Goal: Task Accomplishment & Management: Manage account settings

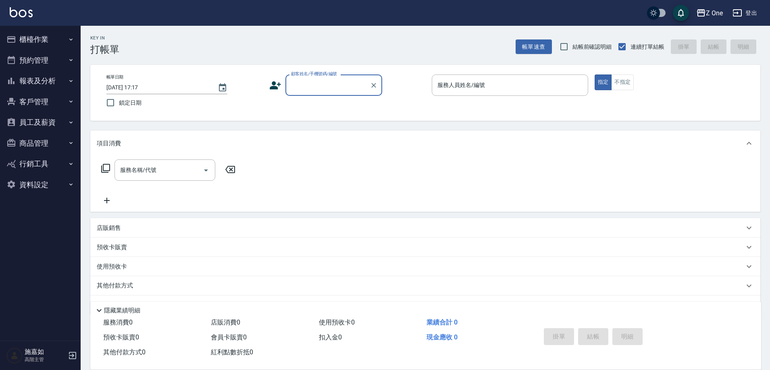
click at [351, 85] on input "顧客姓名/手機號碼/編號" at bounding box center [327, 85] width 77 height 14
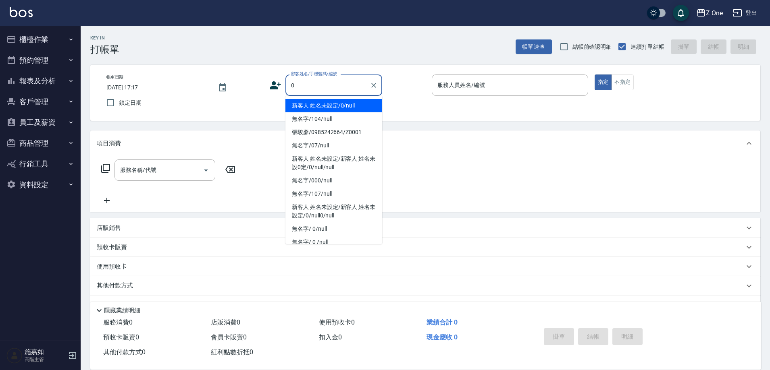
type input "新客人 姓名未設定/0/null"
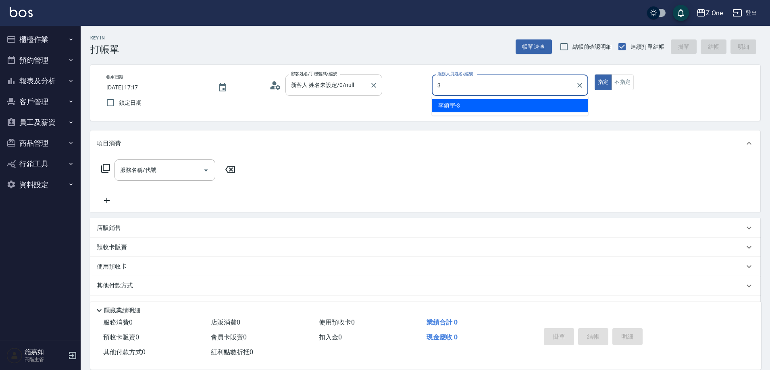
type input "李鎮宇-3"
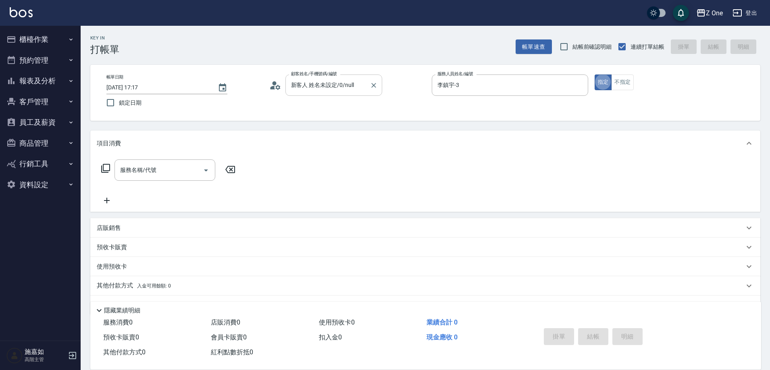
type button "true"
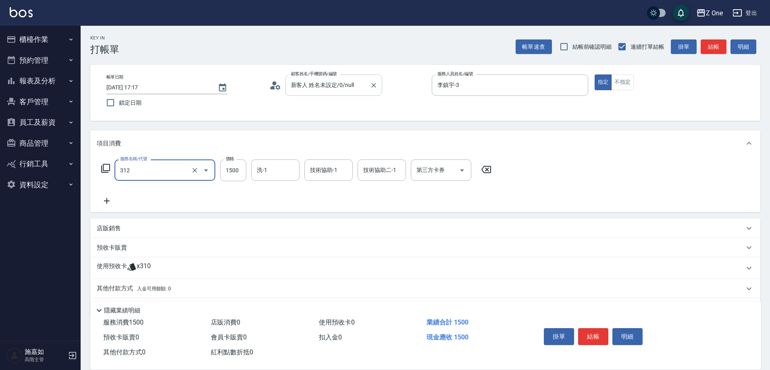
type input "離子$1500(312)"
type input "3500"
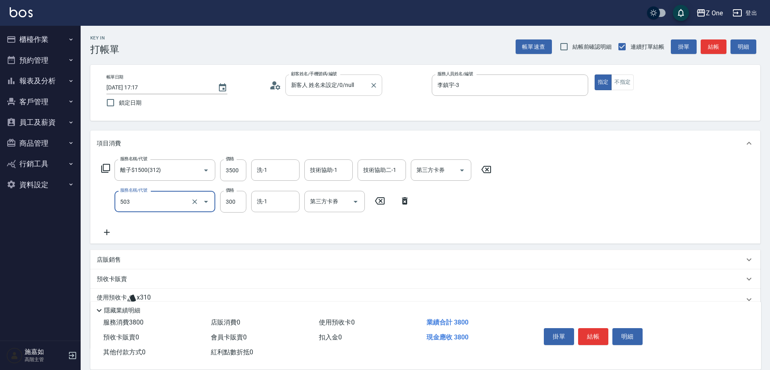
type input "護髮$300(503)"
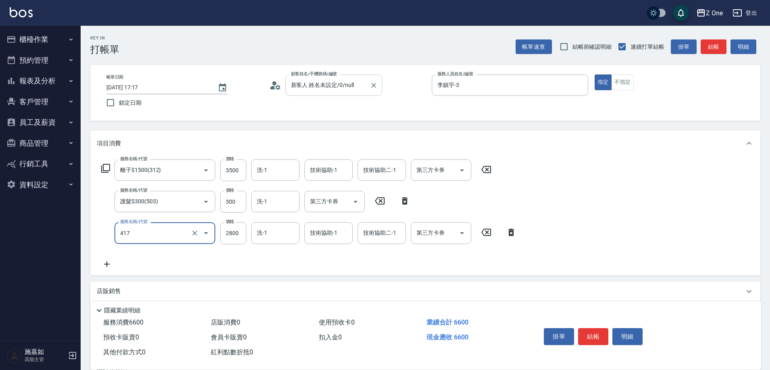
type input "染髮2800(417)"
type input "3200"
click at [586, 330] on button "結帳" at bounding box center [593, 336] width 30 height 17
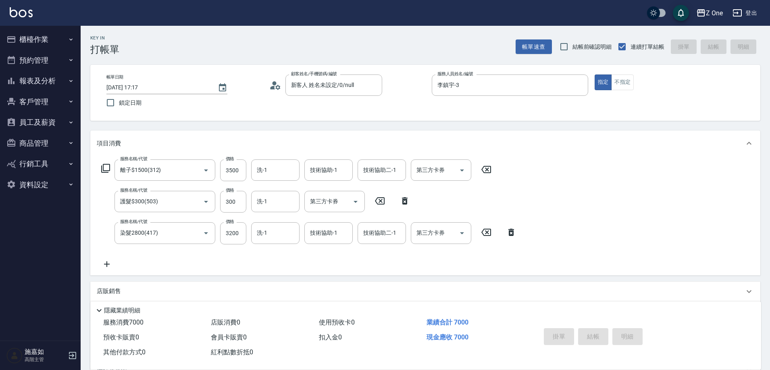
type input "[DATE] 17:18"
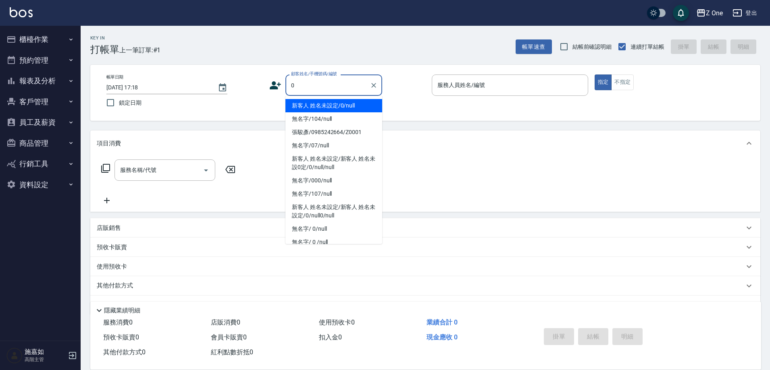
type input "新客人 姓名未設定/0/null"
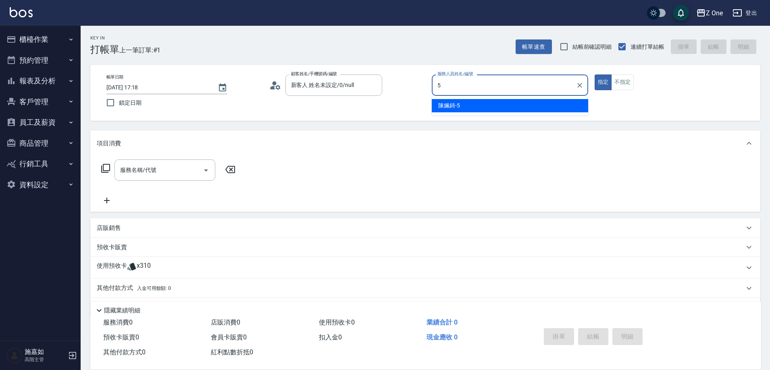
type input "陳姵錡-5"
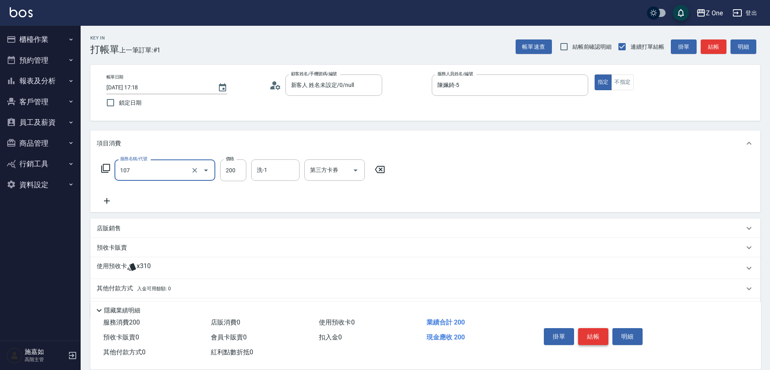
type input "洗髮$200(107)"
click at [586, 329] on button "結帳" at bounding box center [593, 336] width 30 height 17
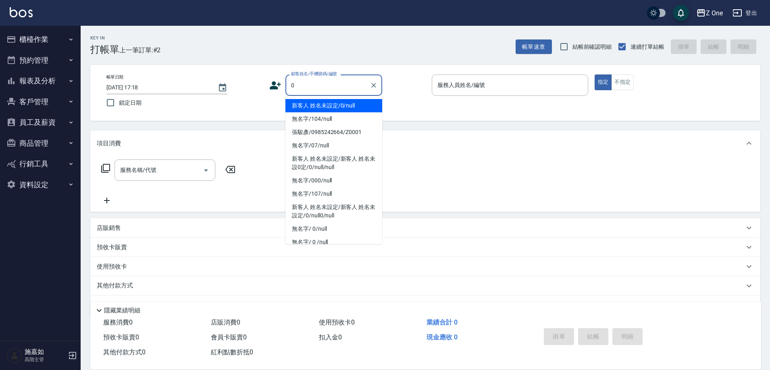
type input "新客人 姓名未設定/0/null"
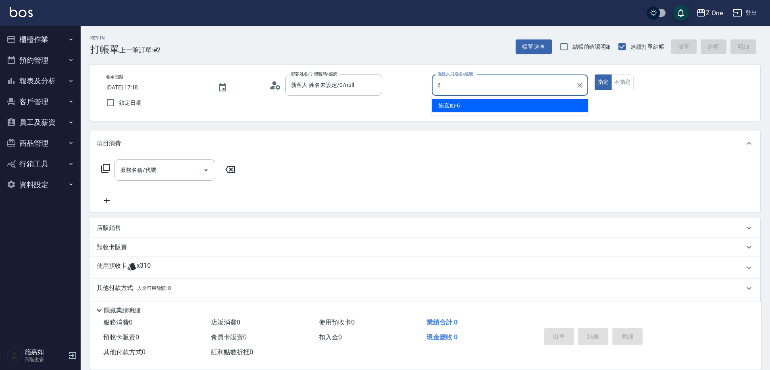
type input "施嘉如-6"
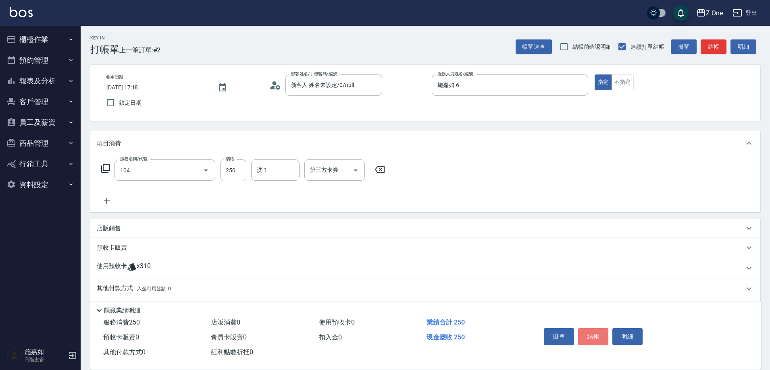
type input "洗髮$250(104)"
click at [587, 329] on button "結帳" at bounding box center [593, 336] width 30 height 17
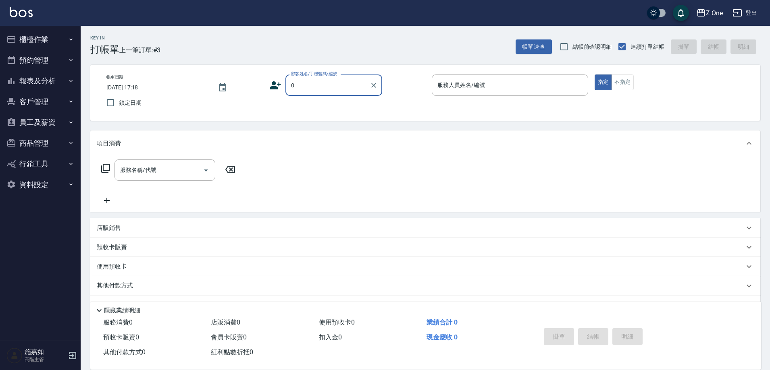
type input "新客人 姓名未設定/0/null"
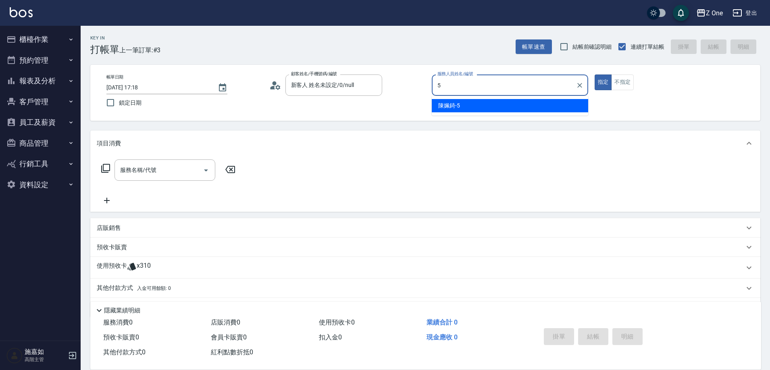
type input "陳姵錡-5"
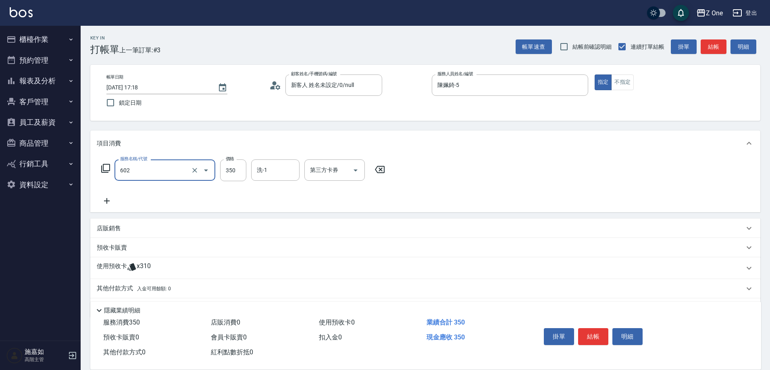
type input "Spa$300(602)"
click at [587, 329] on button "結帳" at bounding box center [593, 336] width 30 height 17
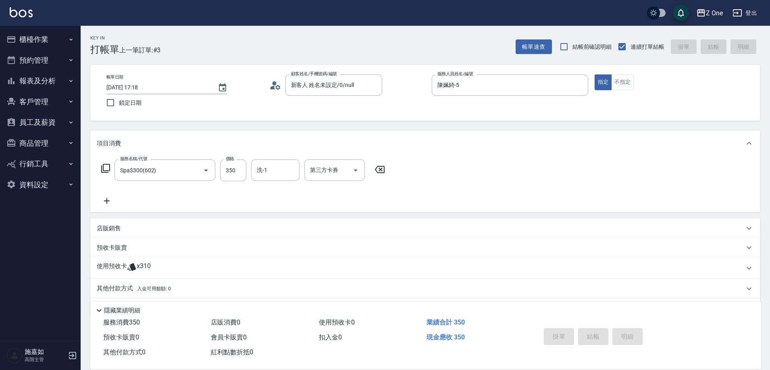
type input "[DATE] 17:19"
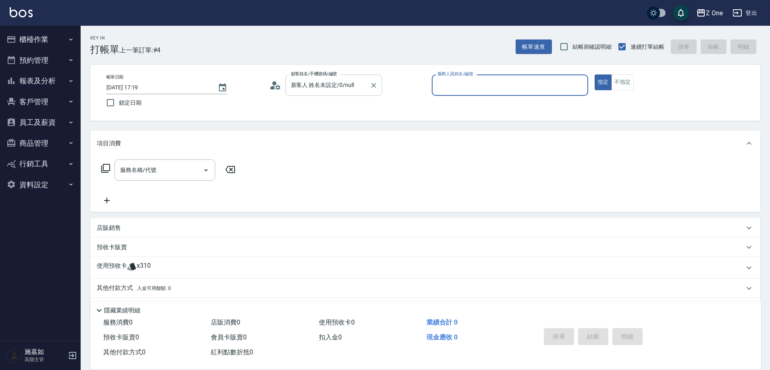
click at [344, 83] on input "新客人 姓名未設定/0/null" at bounding box center [327, 85] width 77 height 14
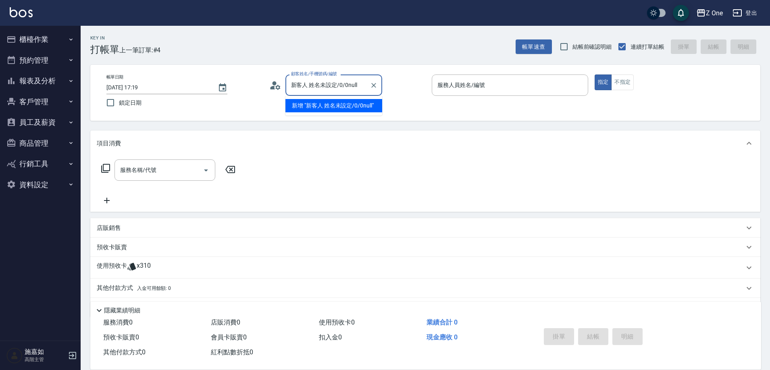
type input "新客人 姓名未設定/0/0null"
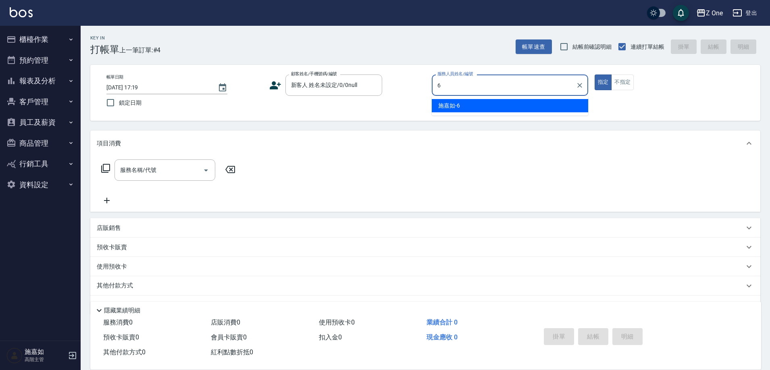
type input "施嘉如-6"
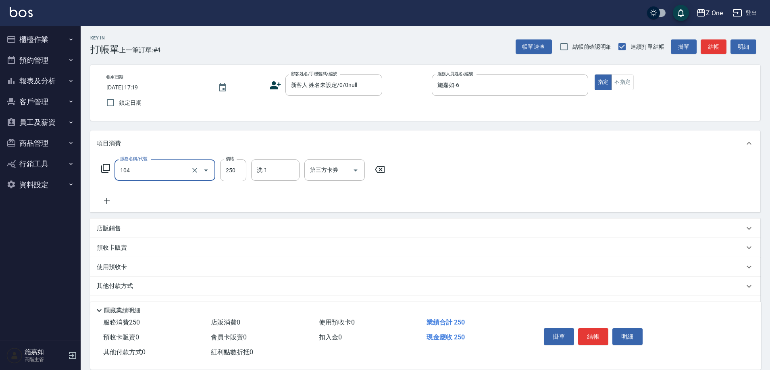
type input "洗髮$250(104)"
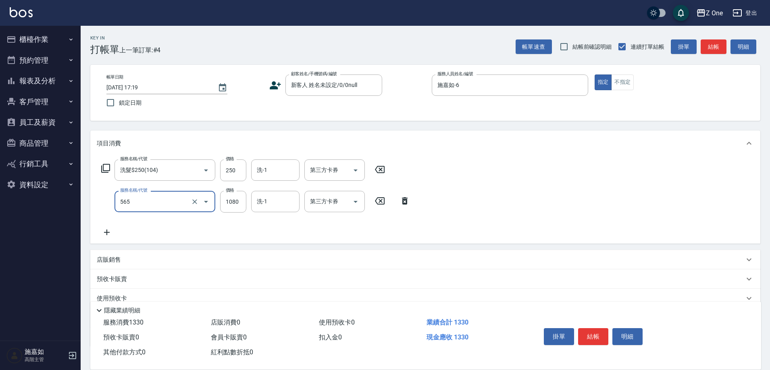
type input "黑耀光5400(565)"
type input "1200"
click at [356, 201] on icon "Open" at bounding box center [355, 202] width 4 height 2
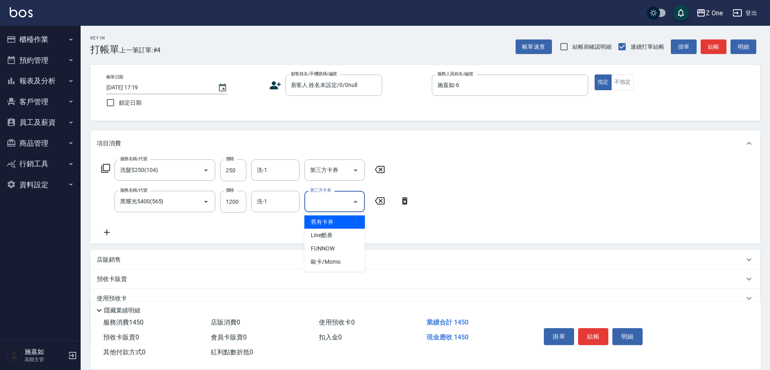
click at [351, 216] on span "舊有卡券" at bounding box center [334, 222] width 60 height 13
type input "舊有卡券"
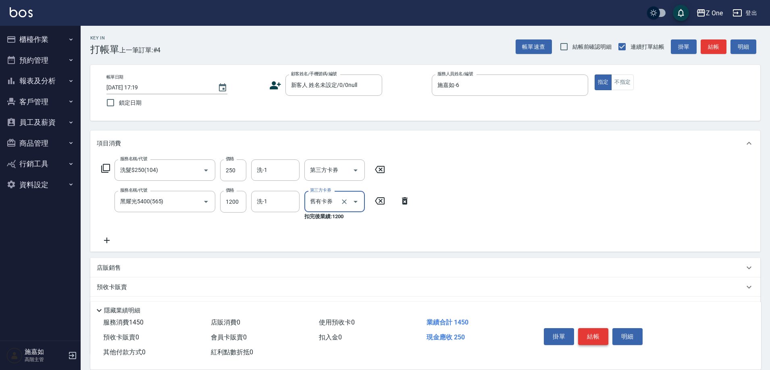
click at [590, 334] on button "結帳" at bounding box center [593, 336] width 30 height 17
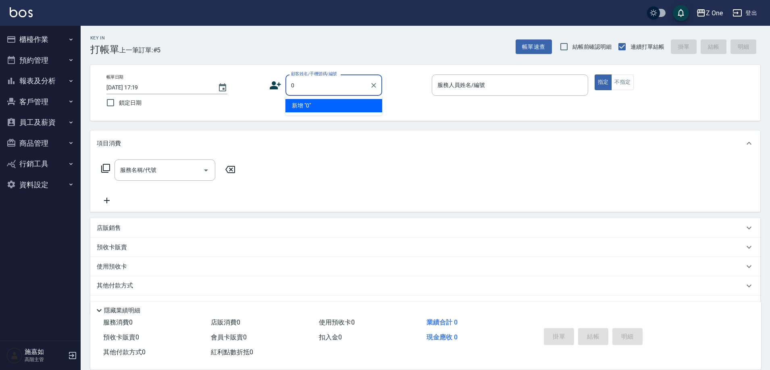
type input "0"
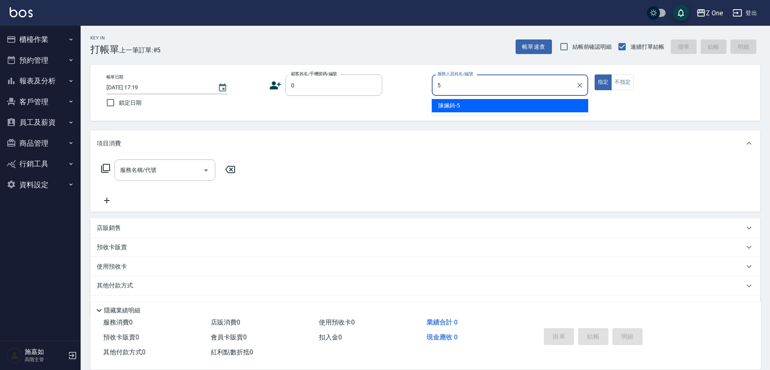
type input "陳姵錡-5"
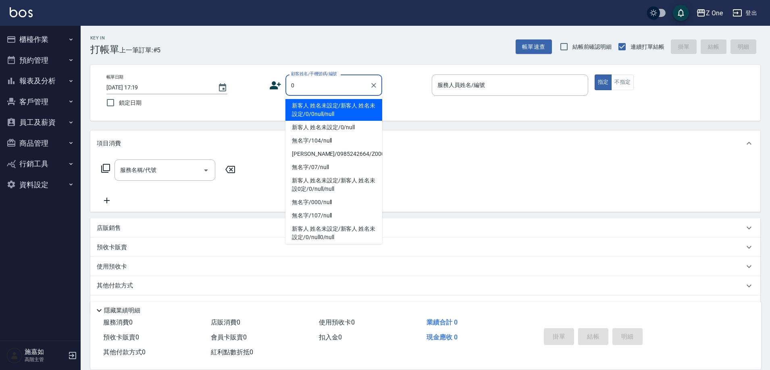
type input "新客人 姓名未設定/新客人 姓名未設定/0/0null/null"
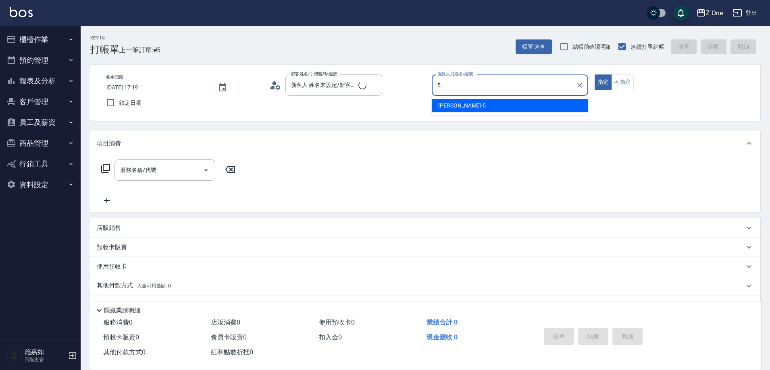
type input "5"
type input "新客人 姓名未設定/0/null"
type input "陳姵錡-5"
type button "true"
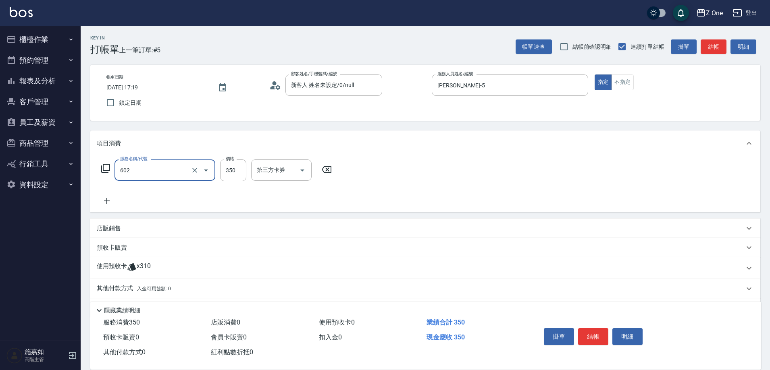
type input "Spa$300(602)"
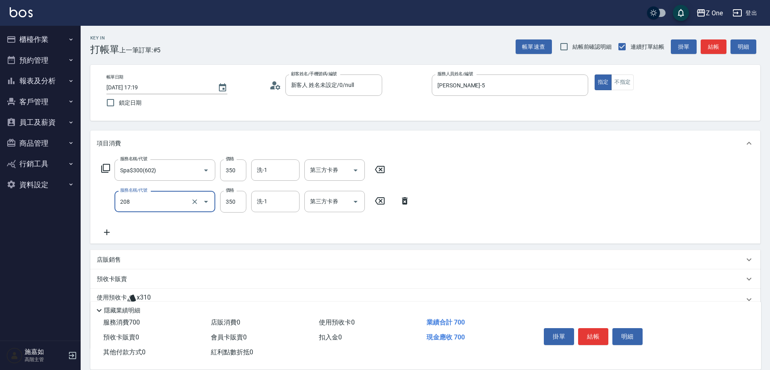
type input "剪髮$350(208)"
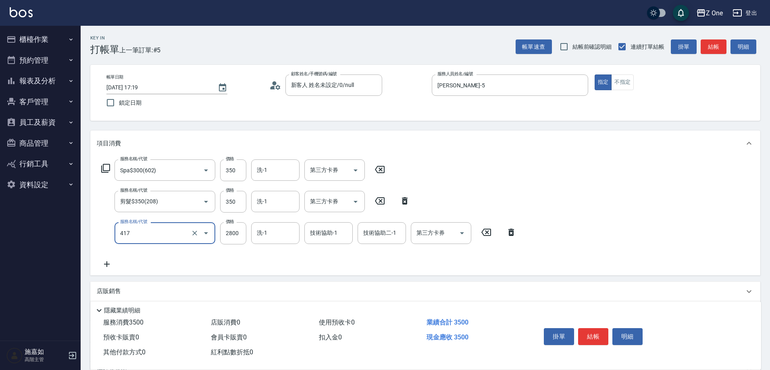
type input "染髮2800(417)"
type input "2500"
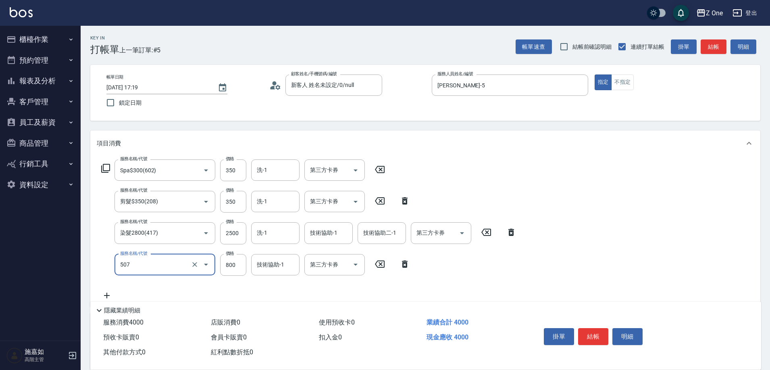
type input "朵拉$800(507)"
click at [592, 334] on button "結帳" at bounding box center [593, 336] width 30 height 17
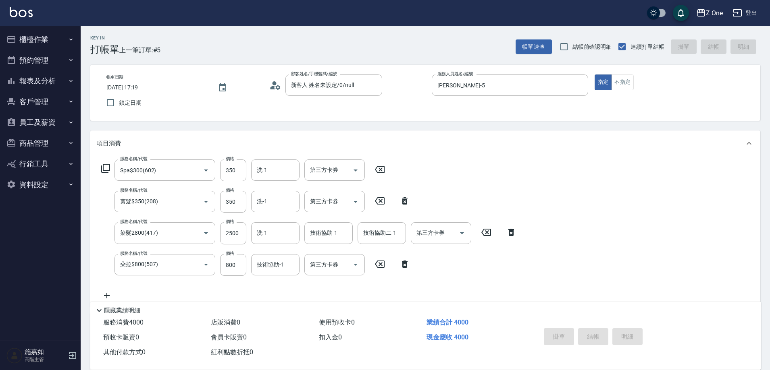
type input "2025/09/09 17:20"
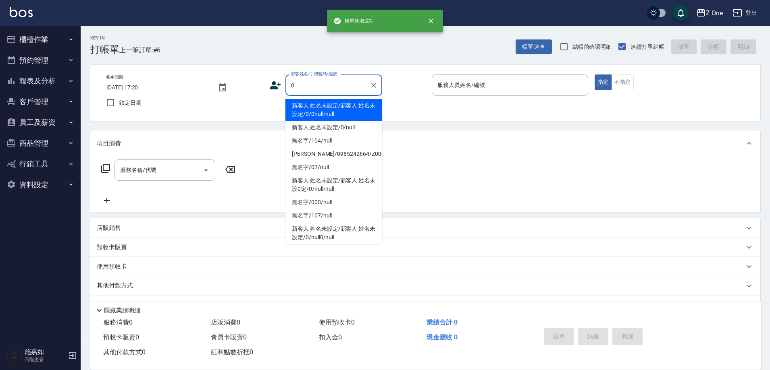
type input "新客人 姓名未設定/新客人 姓名未設定/0/0null/null"
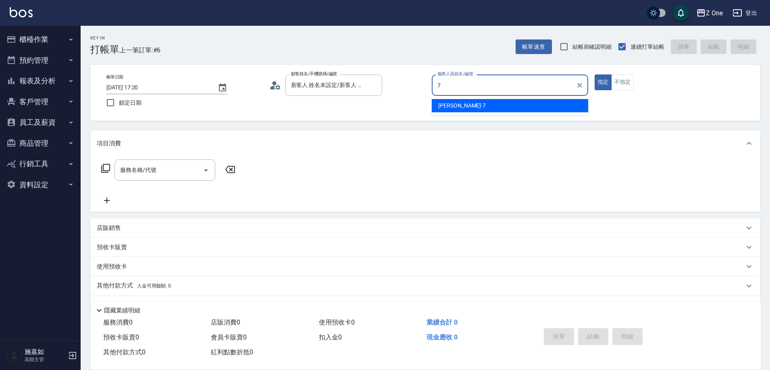
type input "林逸承-7"
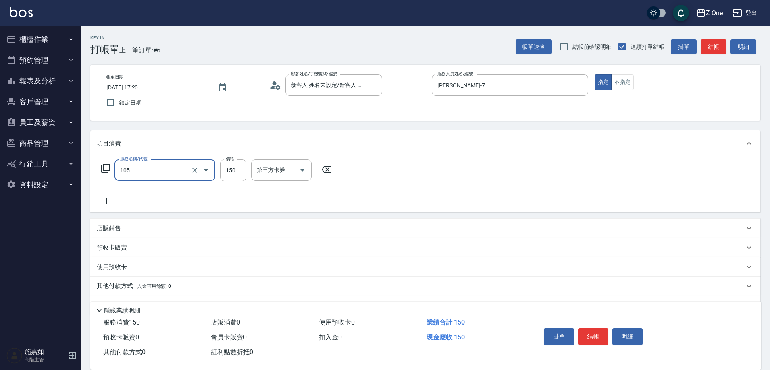
type input "洗髮$150(105)"
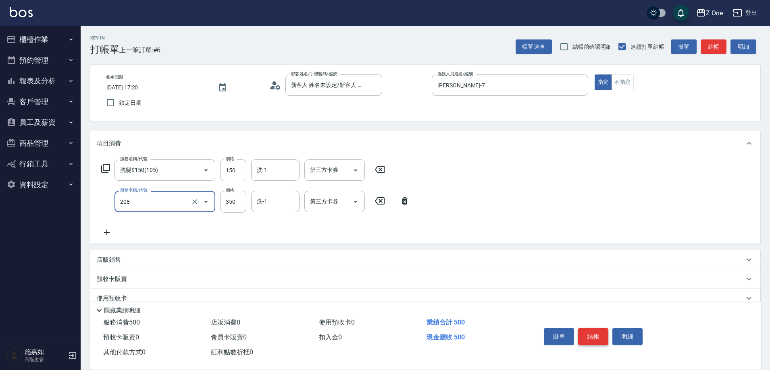
type input "剪髮$350(208)"
click at [591, 335] on button "結帳" at bounding box center [593, 336] width 30 height 17
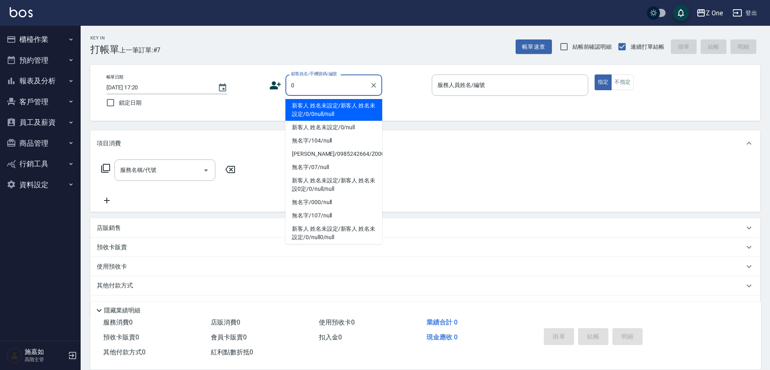
type input "新客人 姓名未設定/新客人 姓名未設定/0/0null/null"
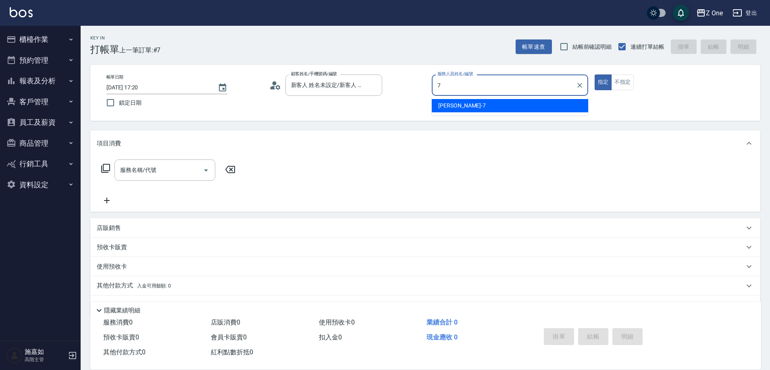
type input "林逸承-7"
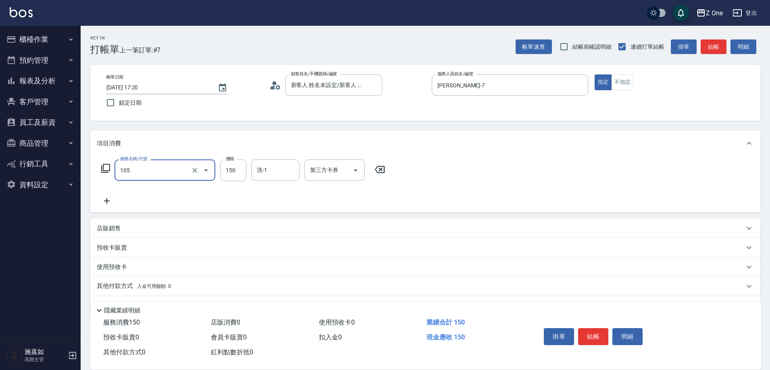
type input "洗髮$150(105)"
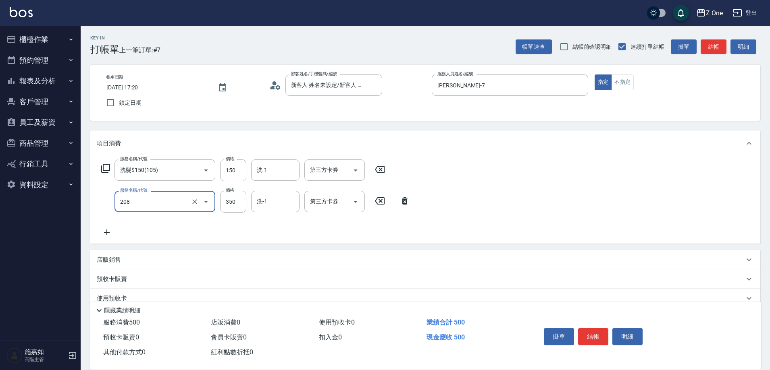
type input "剪髮$350(208)"
click at [588, 335] on button "結帳" at bounding box center [593, 336] width 30 height 17
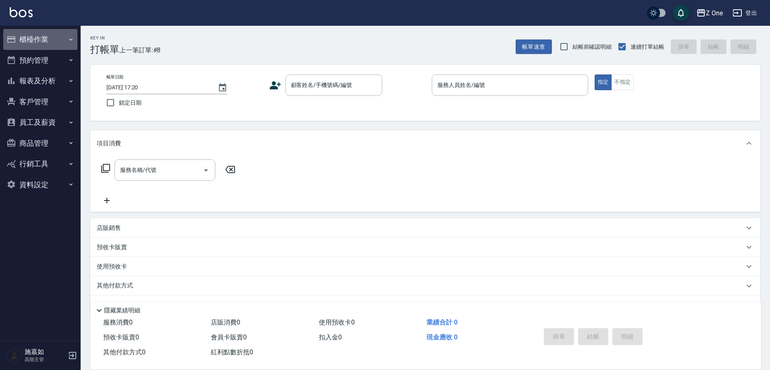
click at [70, 39] on icon "button" at bounding box center [71, 39] width 6 height 6
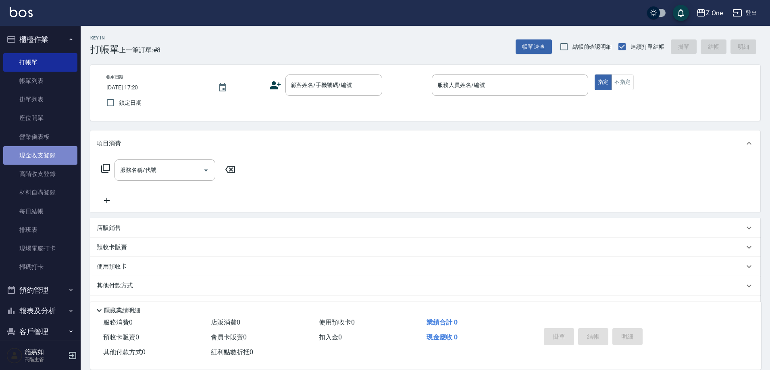
click at [49, 158] on link "現金收支登錄" at bounding box center [40, 155] width 74 height 19
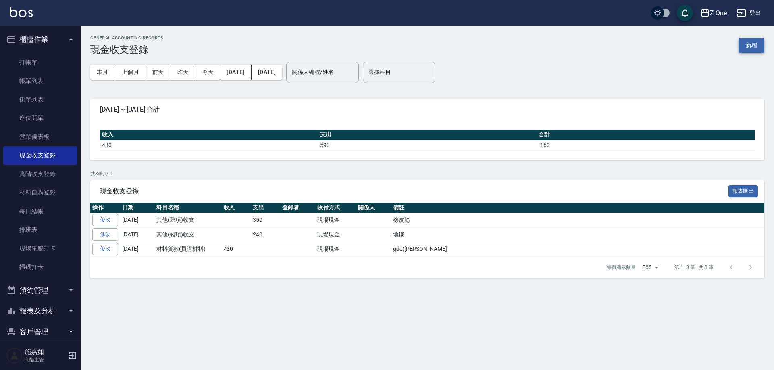
click at [744, 45] on button "新增" at bounding box center [751, 45] width 26 height 15
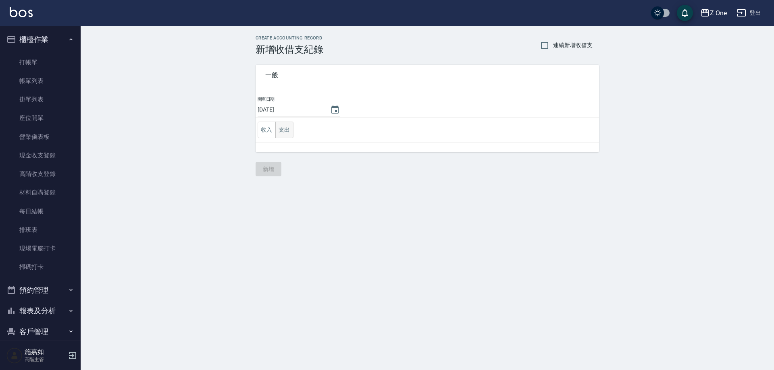
click at [286, 133] on button "支出" at bounding box center [284, 130] width 18 height 17
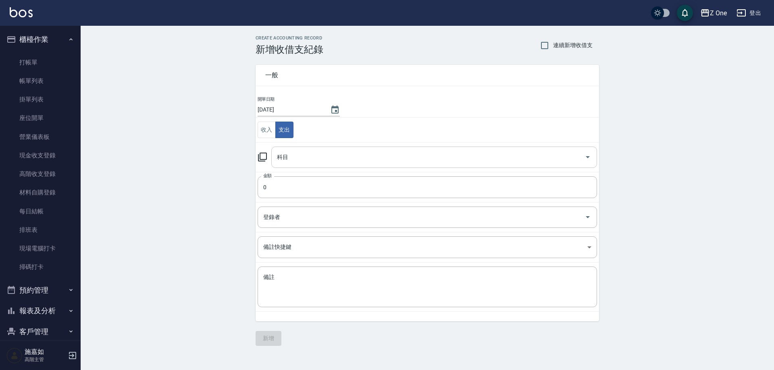
click at [305, 157] on input "科目" at bounding box center [428, 157] width 306 height 14
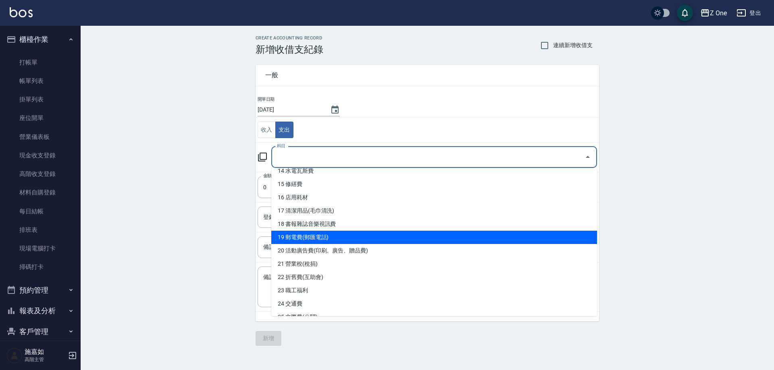
scroll to position [242, 0]
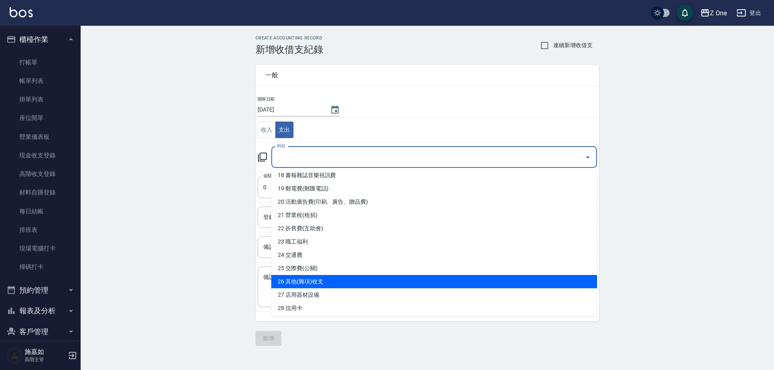
click at [315, 280] on li "26 其他(雜項)收支" at bounding box center [434, 281] width 326 height 13
type input "26 其他(雜項)收支"
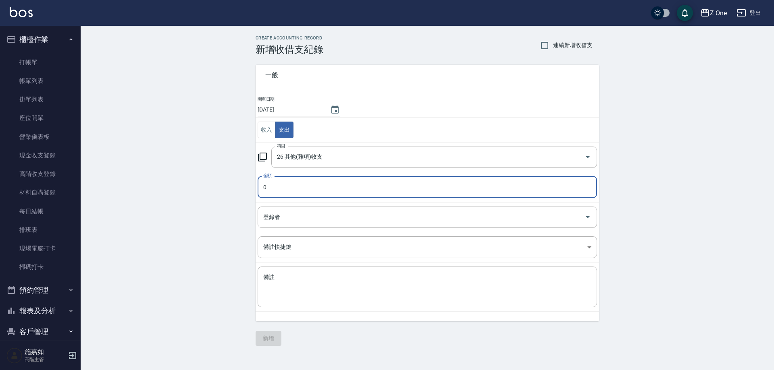
click at [309, 185] on input "0" at bounding box center [426, 187] width 339 height 22
type input "0180"
click at [323, 277] on textarea "備註" at bounding box center [427, 287] width 328 height 27
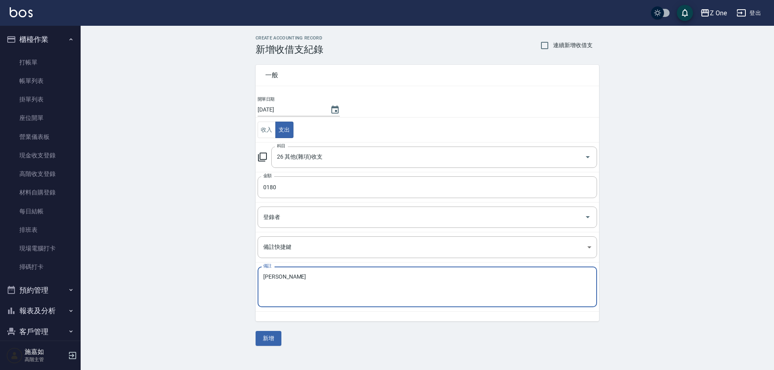
type textarea "胡"
click at [275, 278] on textarea "滑塾墊" at bounding box center [427, 287] width 328 height 27
type textarea "滑鼠墊"
click at [283, 186] on input "0180" at bounding box center [426, 187] width 339 height 22
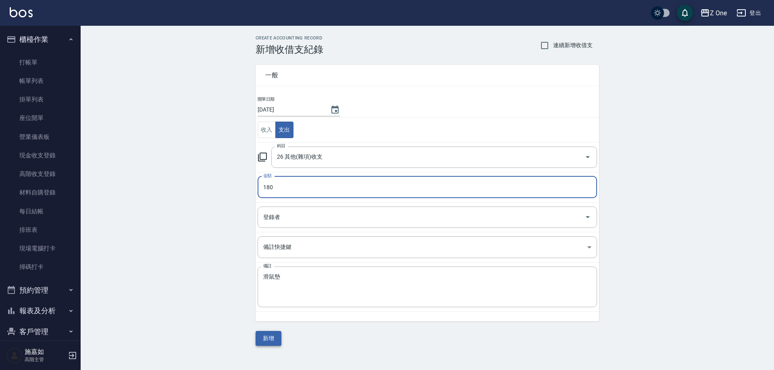
type input "180"
click at [268, 341] on button "新增" at bounding box center [268, 338] width 26 height 15
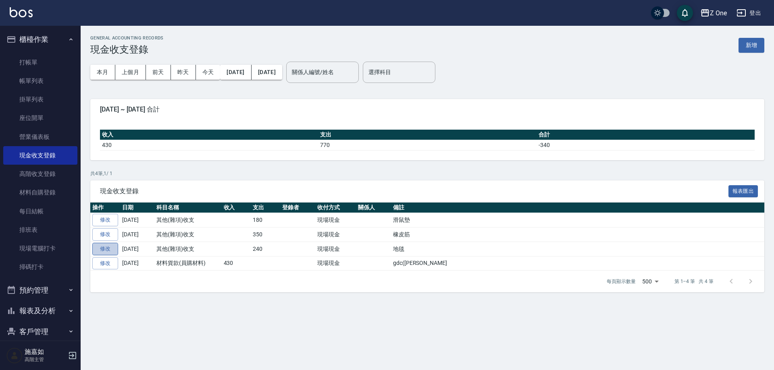
click at [106, 245] on link "修改" at bounding box center [105, 249] width 26 height 12
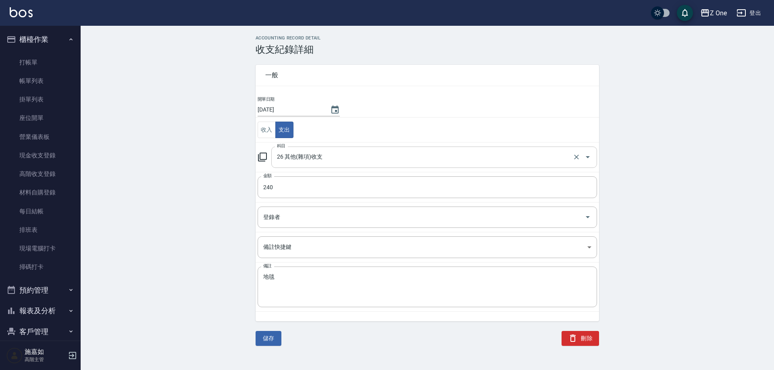
click at [587, 162] on icon "Open" at bounding box center [588, 157] width 10 height 10
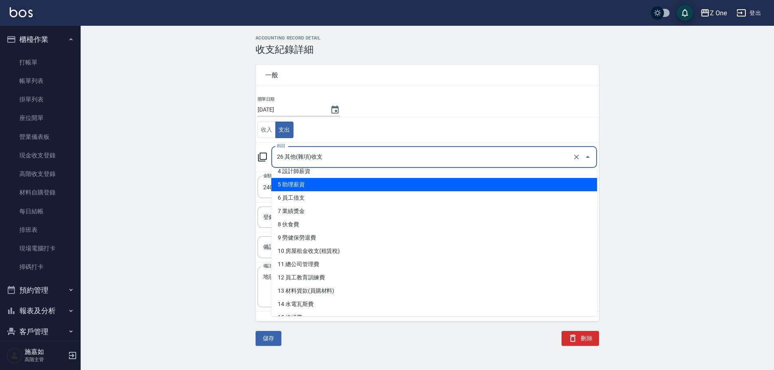
scroll to position [201, 0]
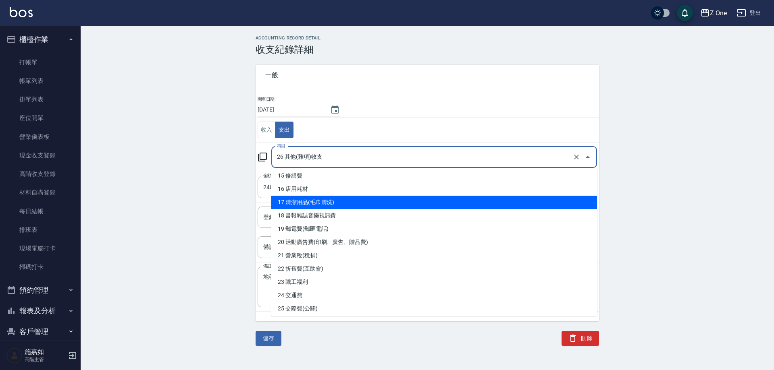
click at [334, 200] on li "17 清潔用品(毛巾清洗)" at bounding box center [434, 202] width 326 height 13
type input "17 清潔用品(毛巾清洗)"
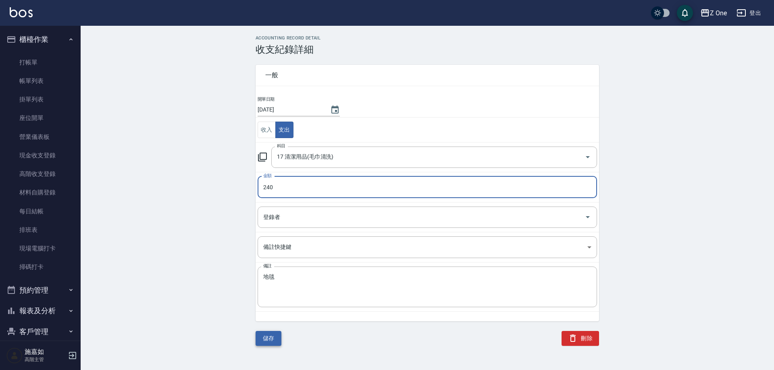
click at [274, 336] on button "儲存" at bounding box center [268, 338] width 26 height 15
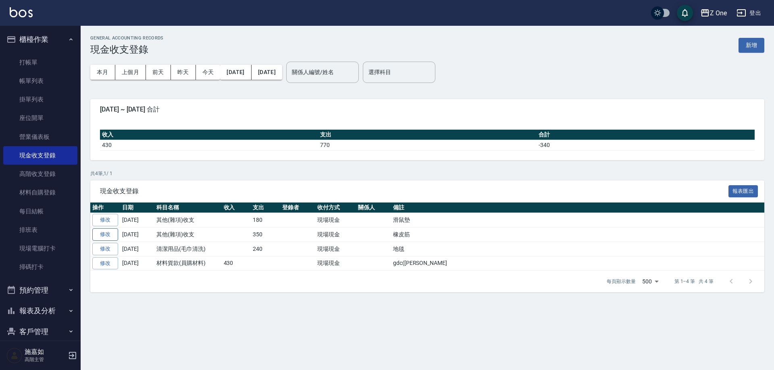
click at [108, 236] on link "修改" at bounding box center [105, 234] width 26 height 12
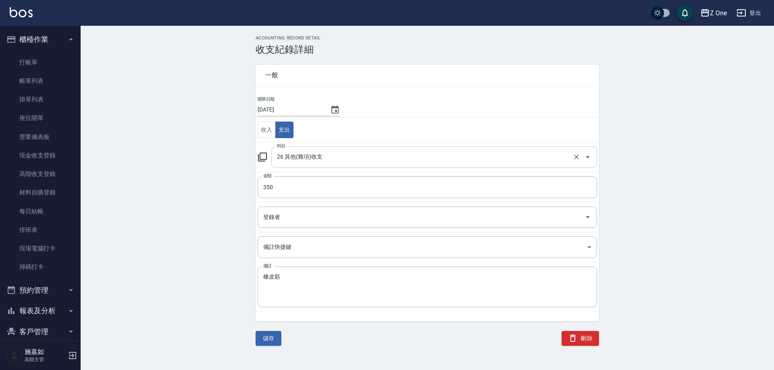
click at [590, 156] on icon "Open" at bounding box center [588, 157] width 10 height 10
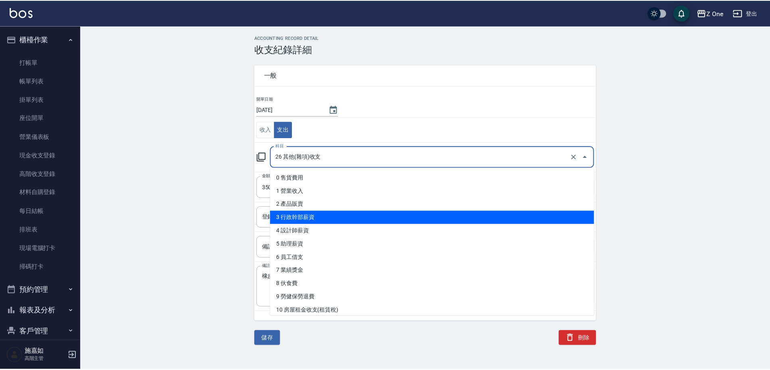
scroll to position [121, 0]
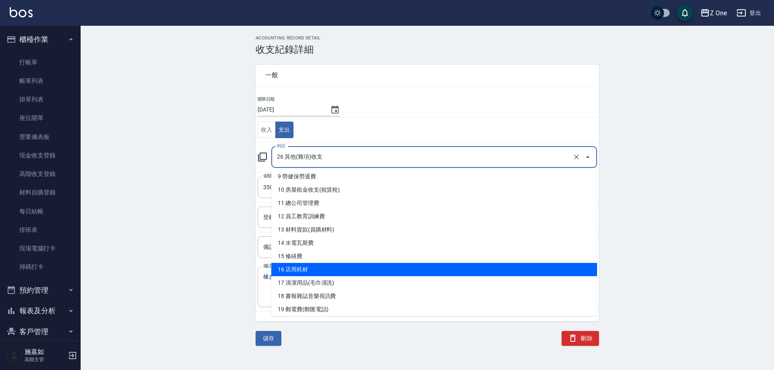
click at [426, 275] on li "16 店用耗材" at bounding box center [434, 269] width 326 height 13
type input "16 店用耗材"
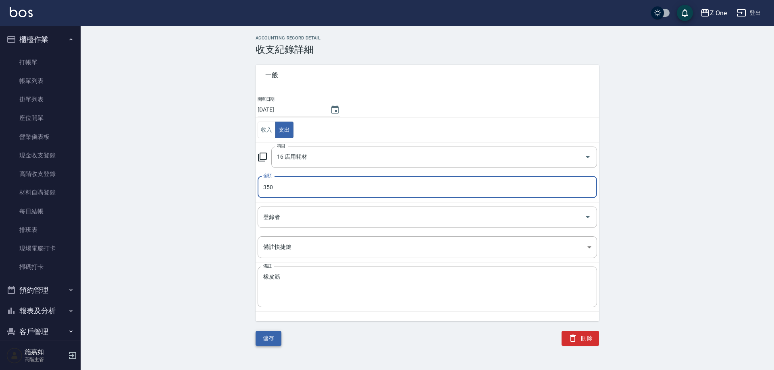
click at [265, 343] on button "儲存" at bounding box center [268, 338] width 26 height 15
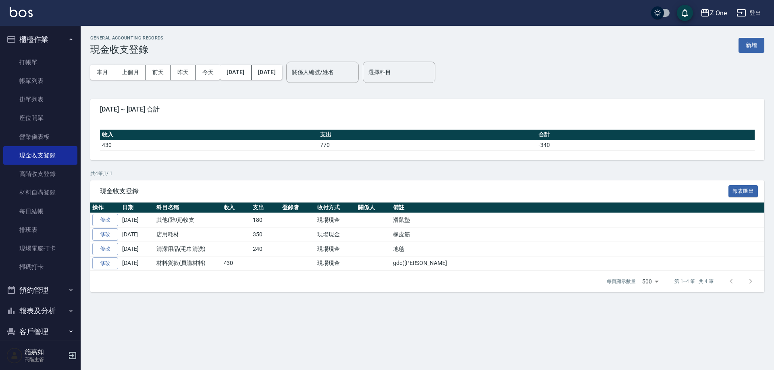
click at [62, 37] on button "櫃檯作業" at bounding box center [40, 39] width 74 height 21
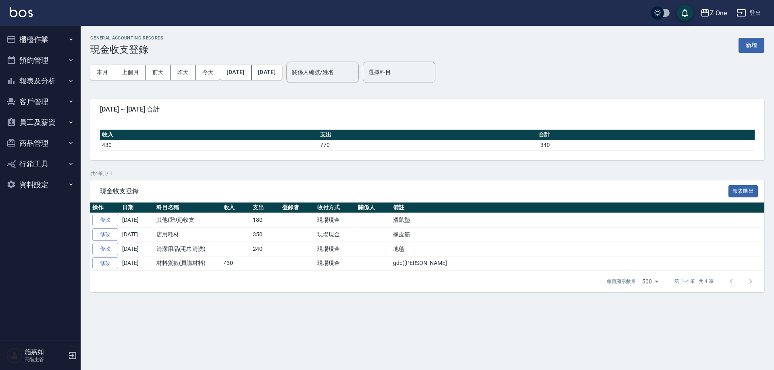
click at [72, 83] on icon "button" at bounding box center [71, 81] width 6 height 6
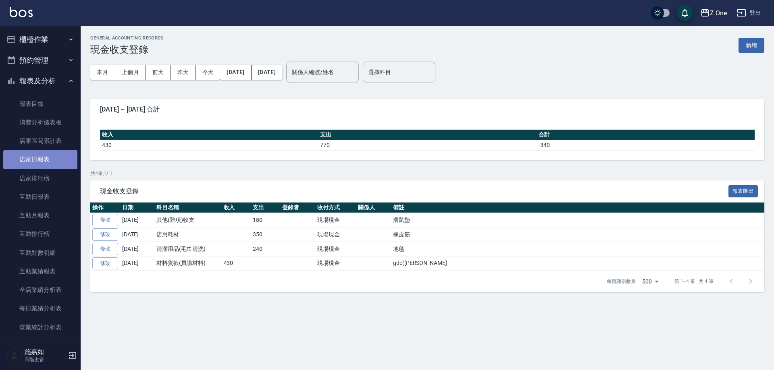
click at [67, 163] on link "店家日報表" at bounding box center [40, 159] width 74 height 19
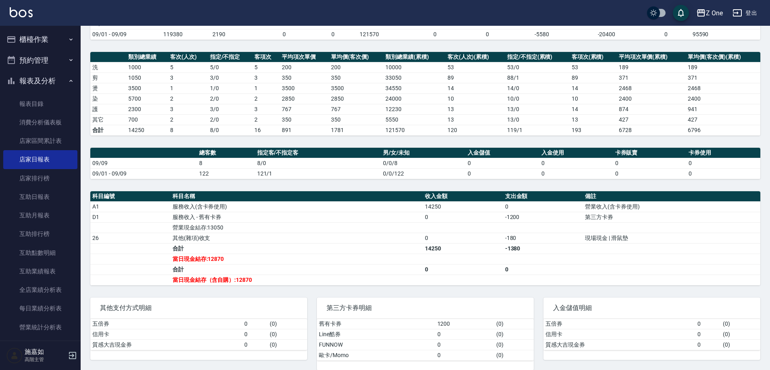
scroll to position [100, 0]
